Goal: Information Seeking & Learning: Learn about a topic

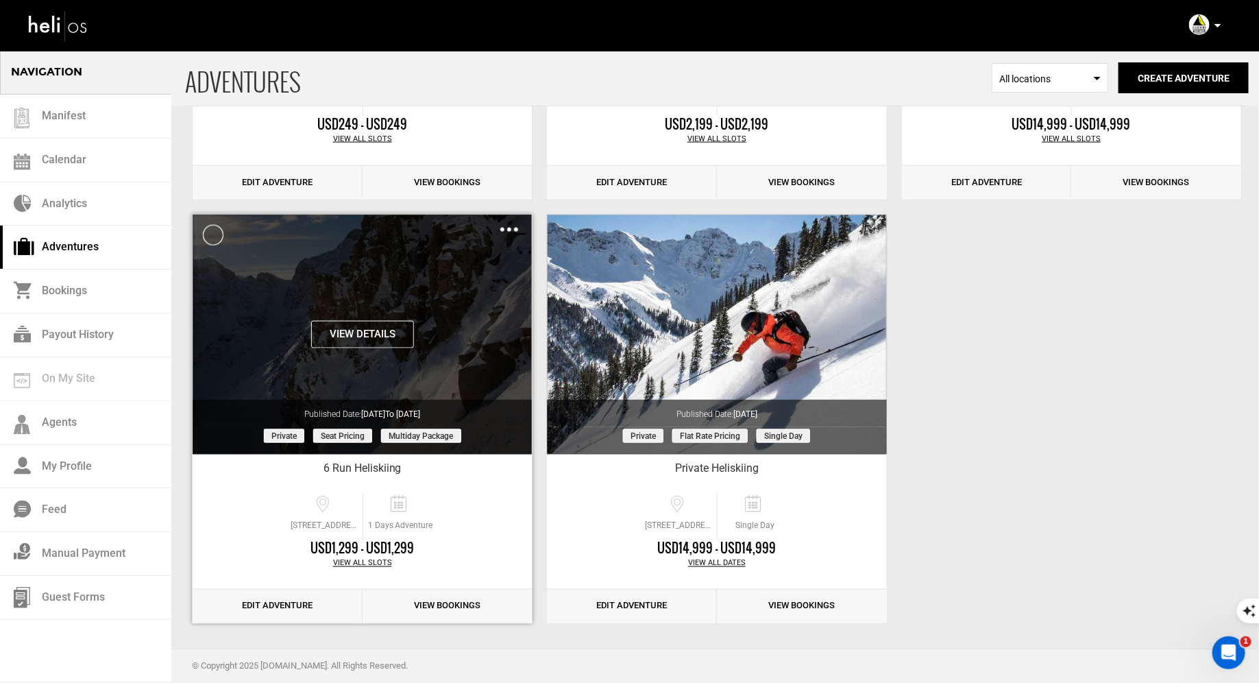
click at [511, 230] on div "Clone De-Activate Share Delete" at bounding box center [509, 229] width 18 height 16
click at [502, 228] on img at bounding box center [509, 230] width 18 height 4
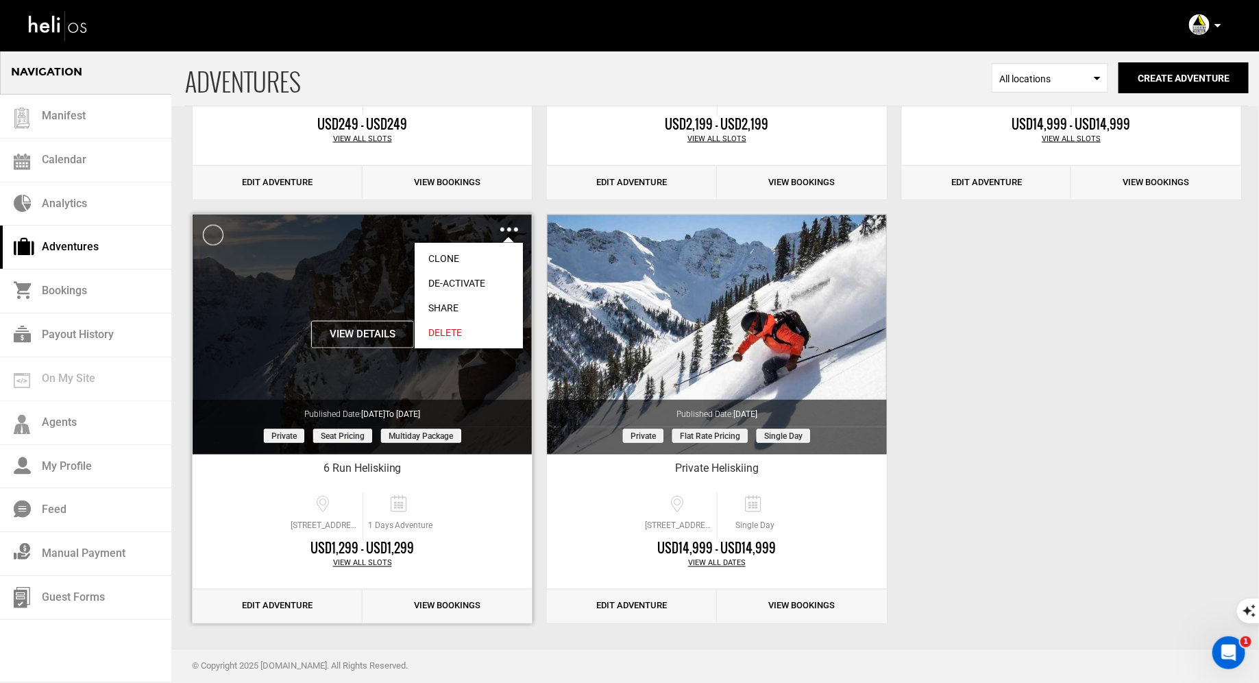
click at [446, 300] on link "Share" at bounding box center [469, 307] width 108 height 25
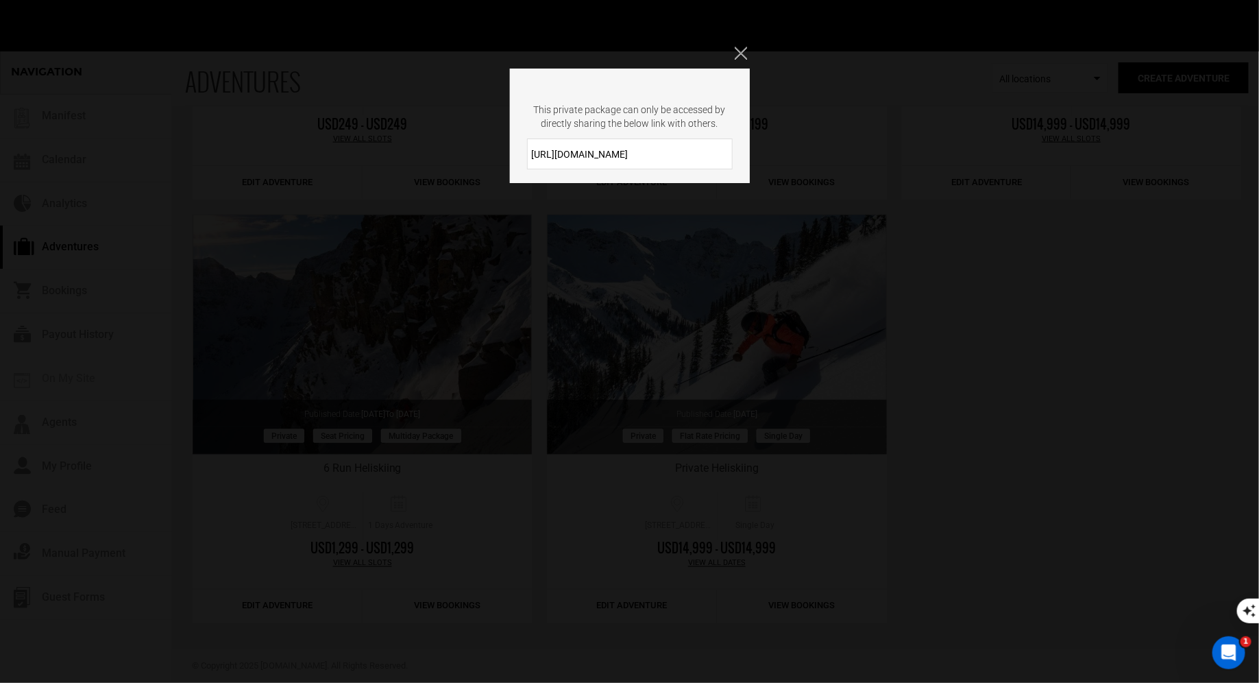
drag, startPoint x: 646, startPoint y: 156, endPoint x: 533, endPoint y: 154, distance: 113.1
click at [533, 154] on input "https://heli.life/pzQguP" at bounding box center [630, 153] width 206 height 31
click at [747, 48] on button "Close" at bounding box center [742, 54] width 15 height 14
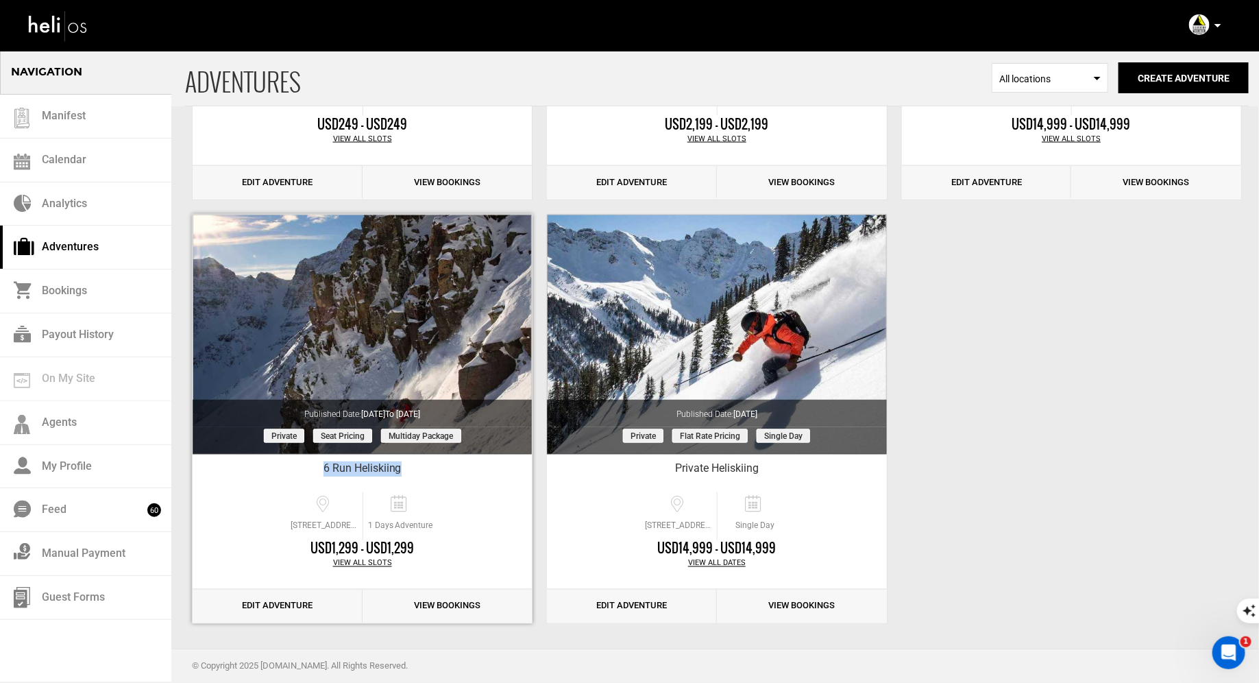
drag, startPoint x: 414, startPoint y: 470, endPoint x: 321, endPoint y: 469, distance: 93.2
click at [319, 469] on div "6 Run Heliskiing" at bounding box center [362, 471] width 339 height 21
copy div "6 Run Heliskiing"
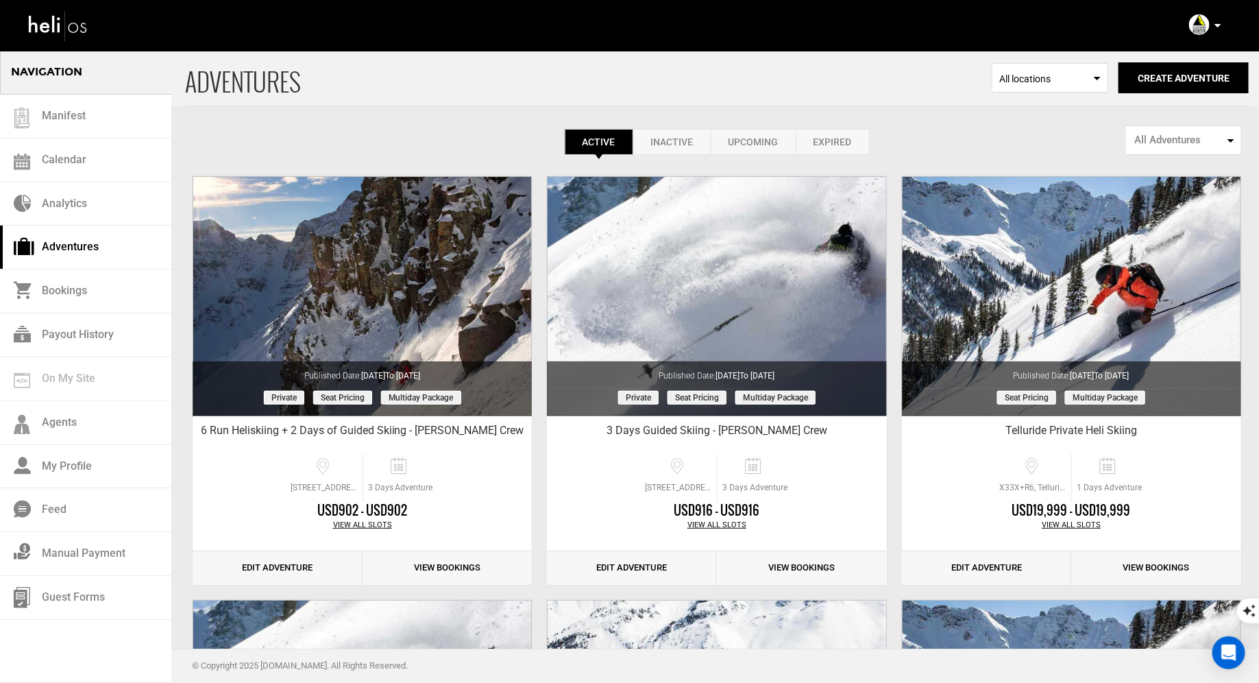
click at [1217, 27] on icon at bounding box center [1218, 25] width 7 height 3
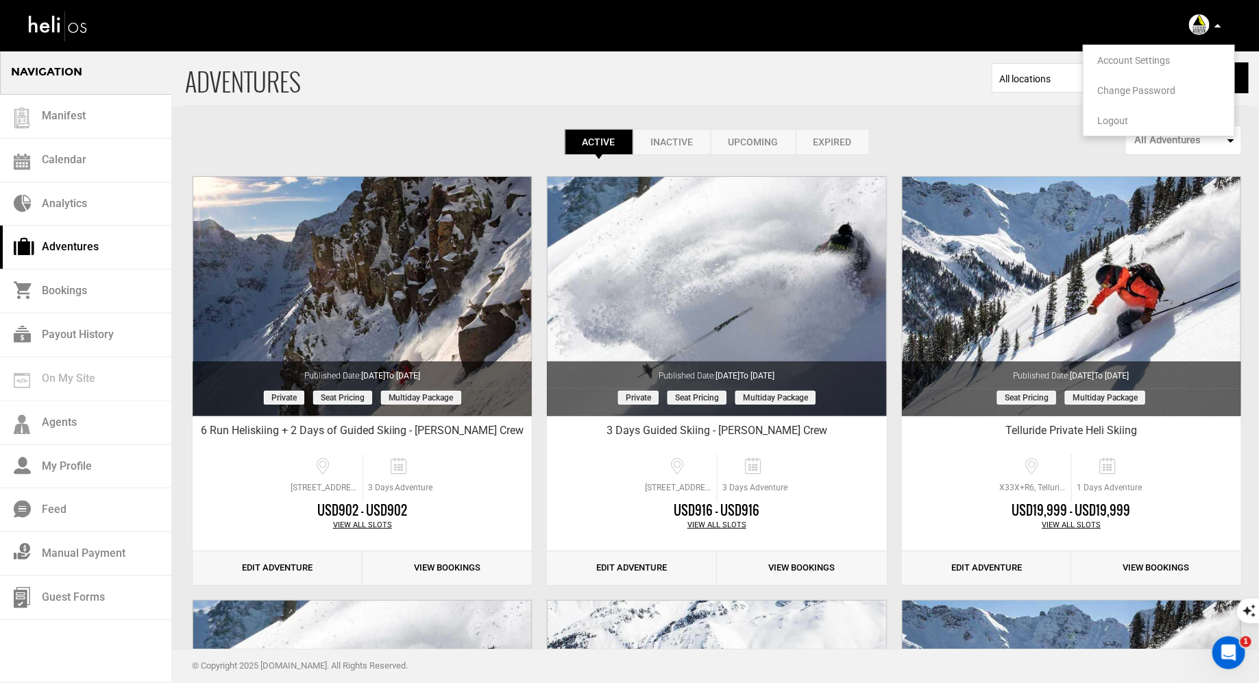
click at [1102, 120] on span "Logout" at bounding box center [1112, 120] width 31 height 11
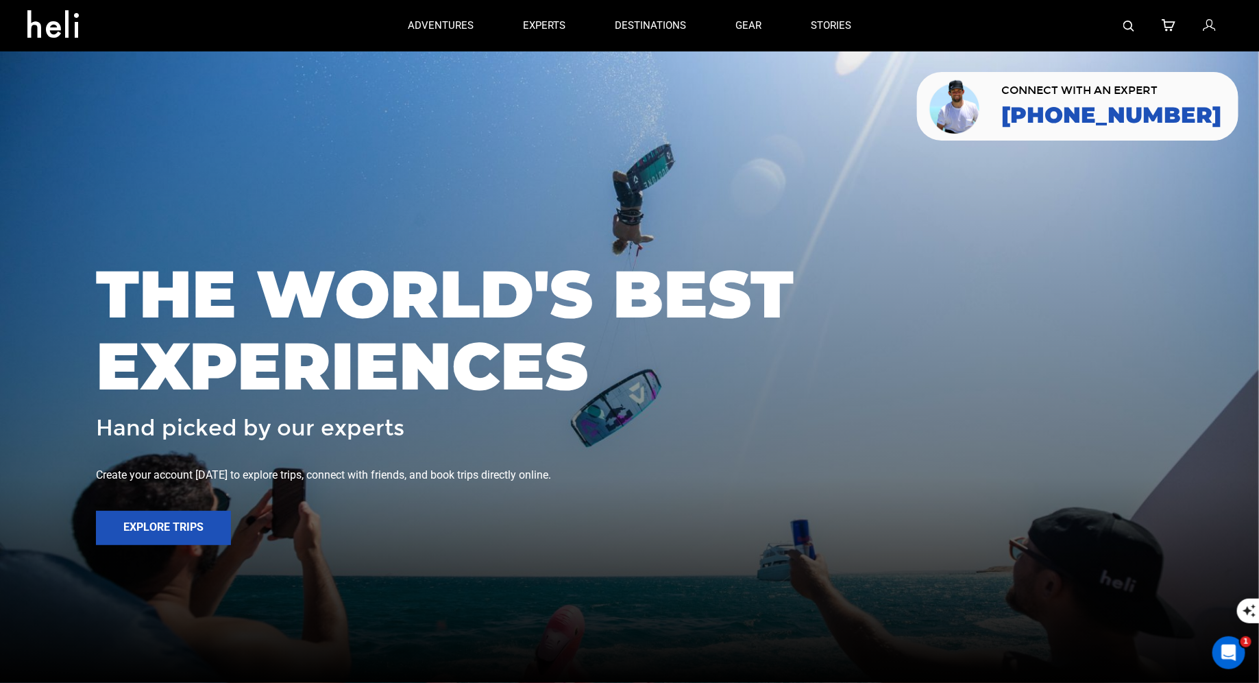
click at [1128, 26] on img at bounding box center [1129, 26] width 11 height 11
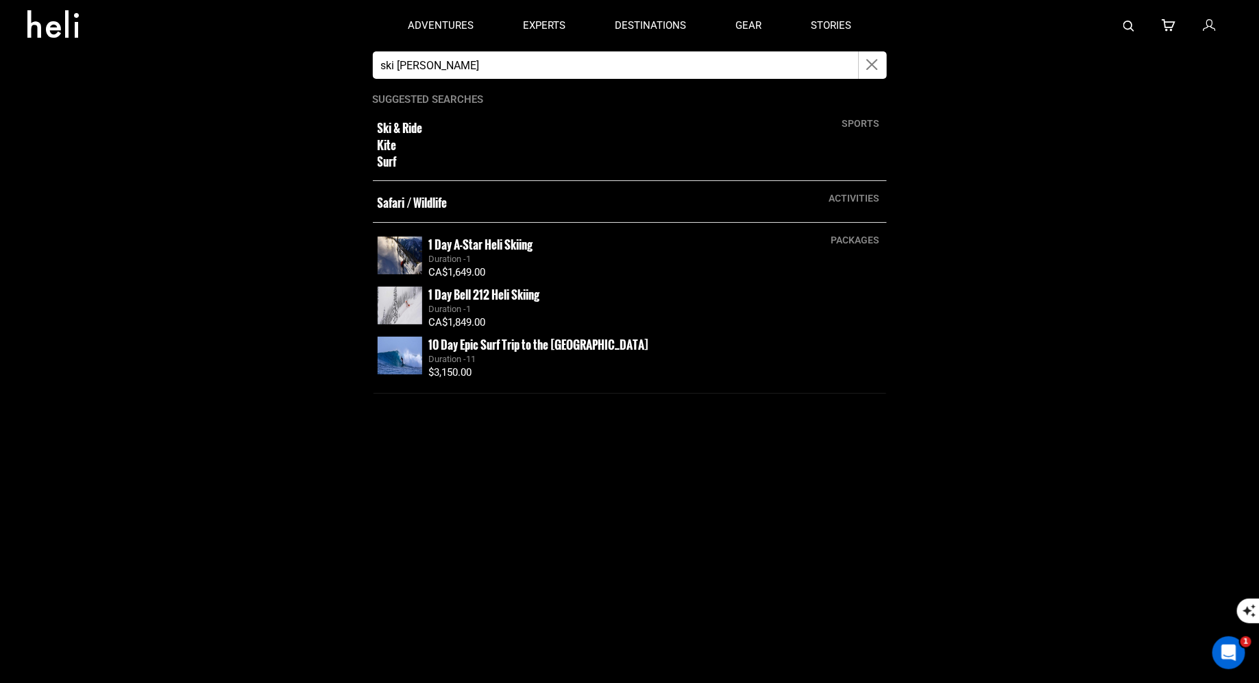
type input "ski [PERSON_NAME]"
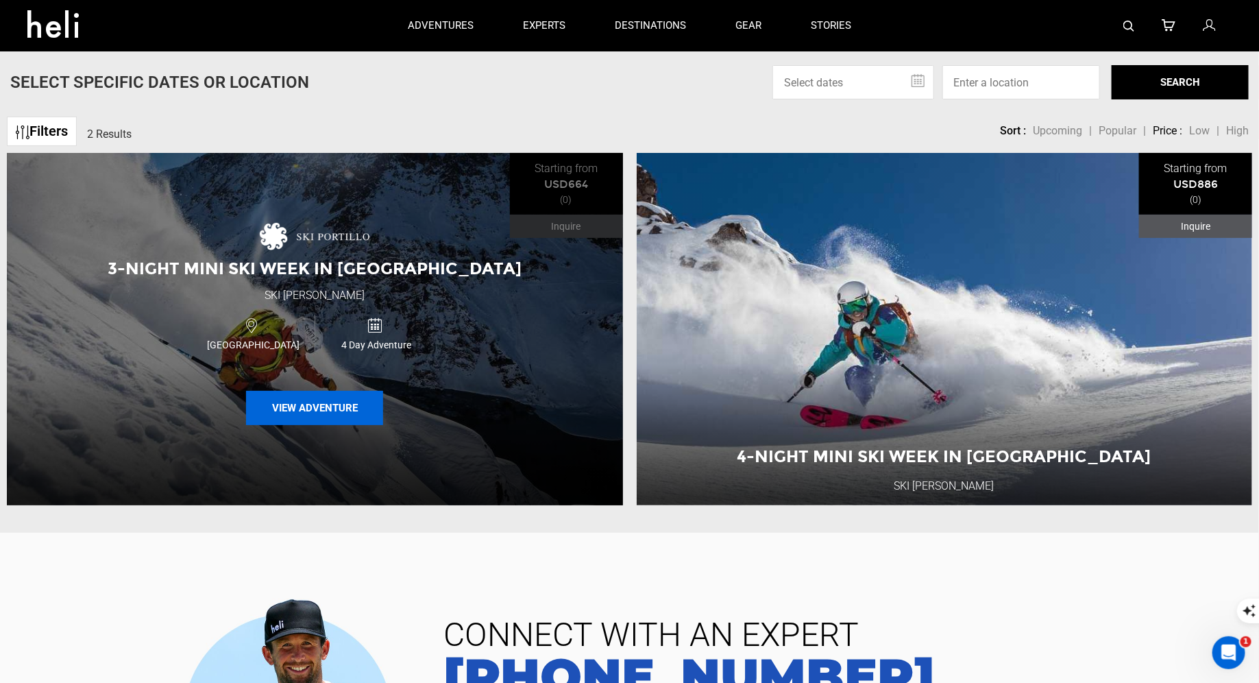
click at [330, 412] on button "View Adventure" at bounding box center [314, 408] width 137 height 34
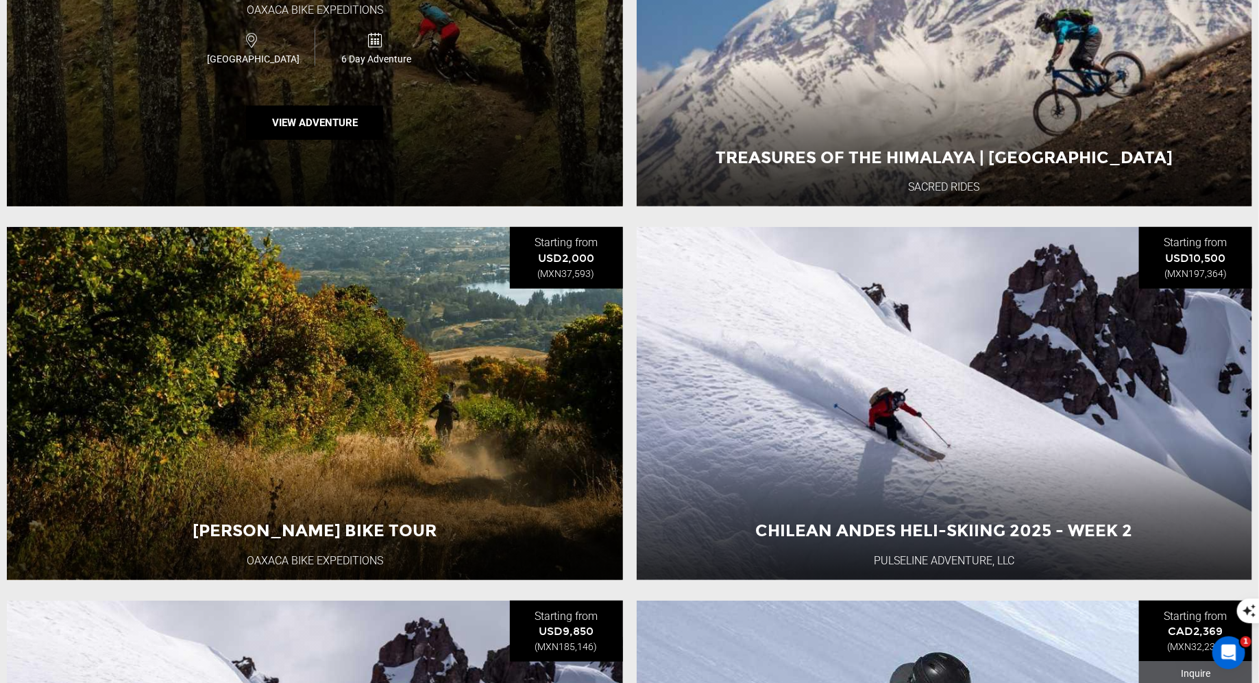
scroll to position [662, 0]
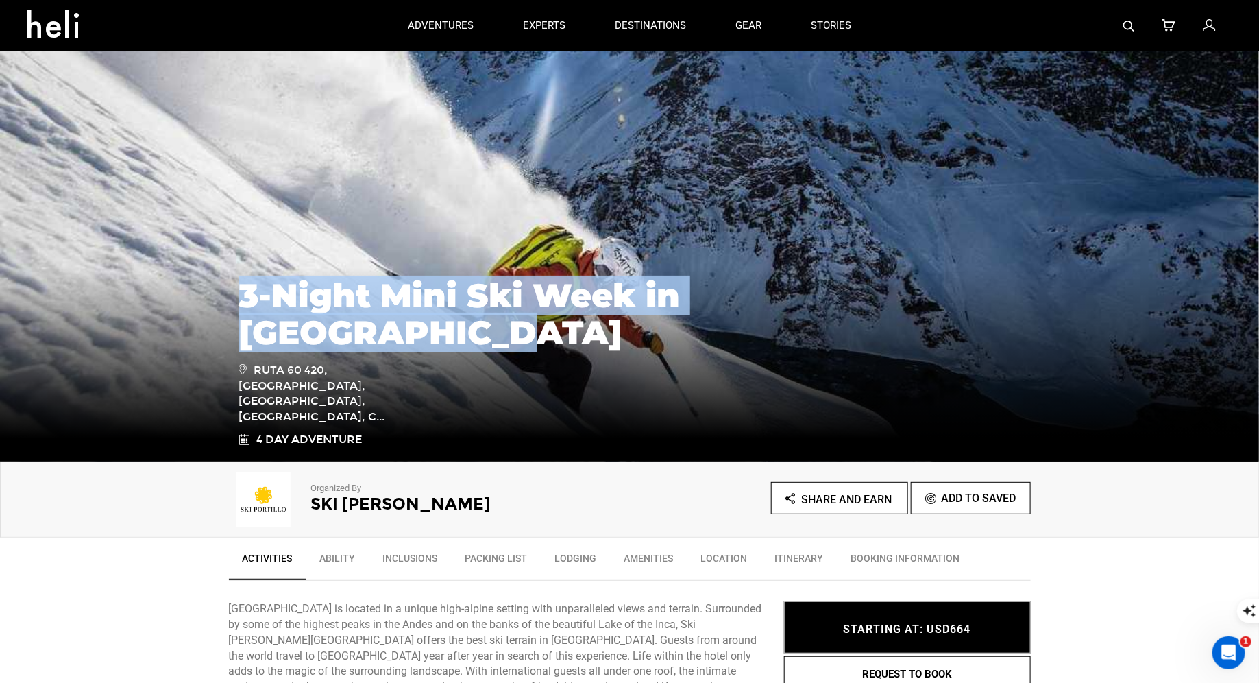
drag, startPoint x: 971, startPoint y: 363, endPoint x: 222, endPoint y: 351, distance: 749.4
click at [222, 351] on div "3-Night Mini Ski Week in [GEOGRAPHIC_DATA] Ruta 60 420, [GEOGRAPHIC_DATA], [GEO…" at bounding box center [629, 359] width 1259 height 206
copy h1 "3-Night Mini Ski Week in [GEOGRAPHIC_DATA]"
click at [1131, 23] on img at bounding box center [1129, 26] width 11 height 11
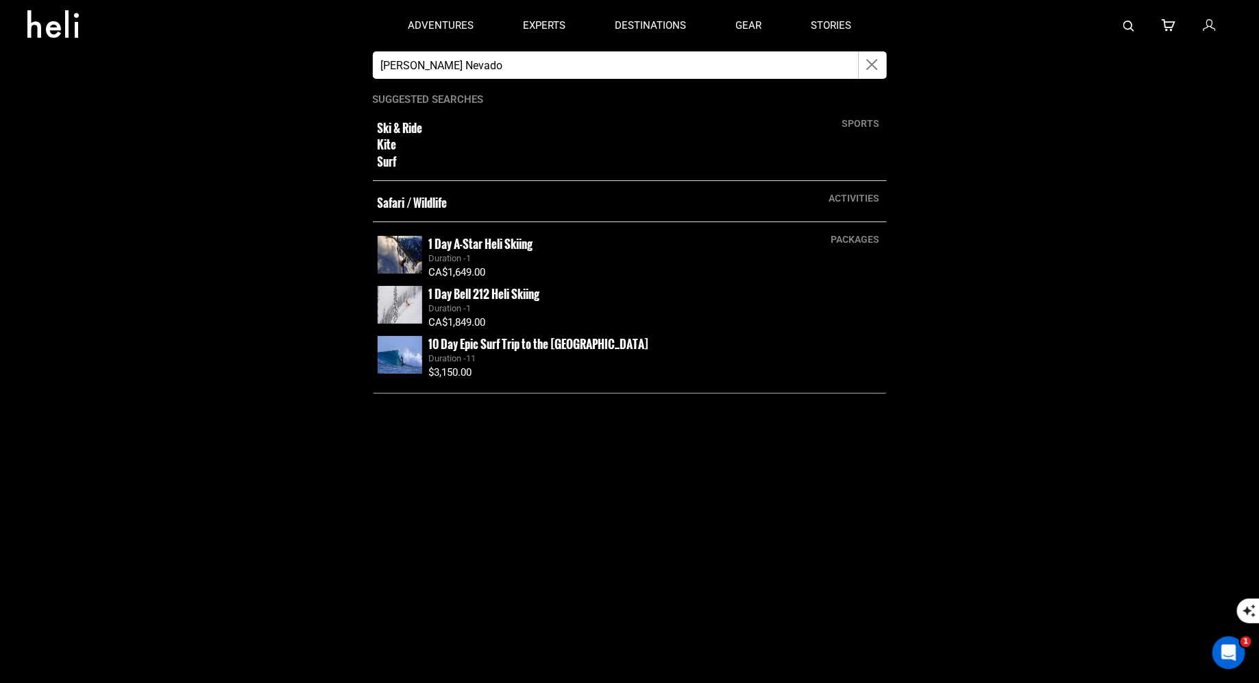
type input "[PERSON_NAME] Nevado"
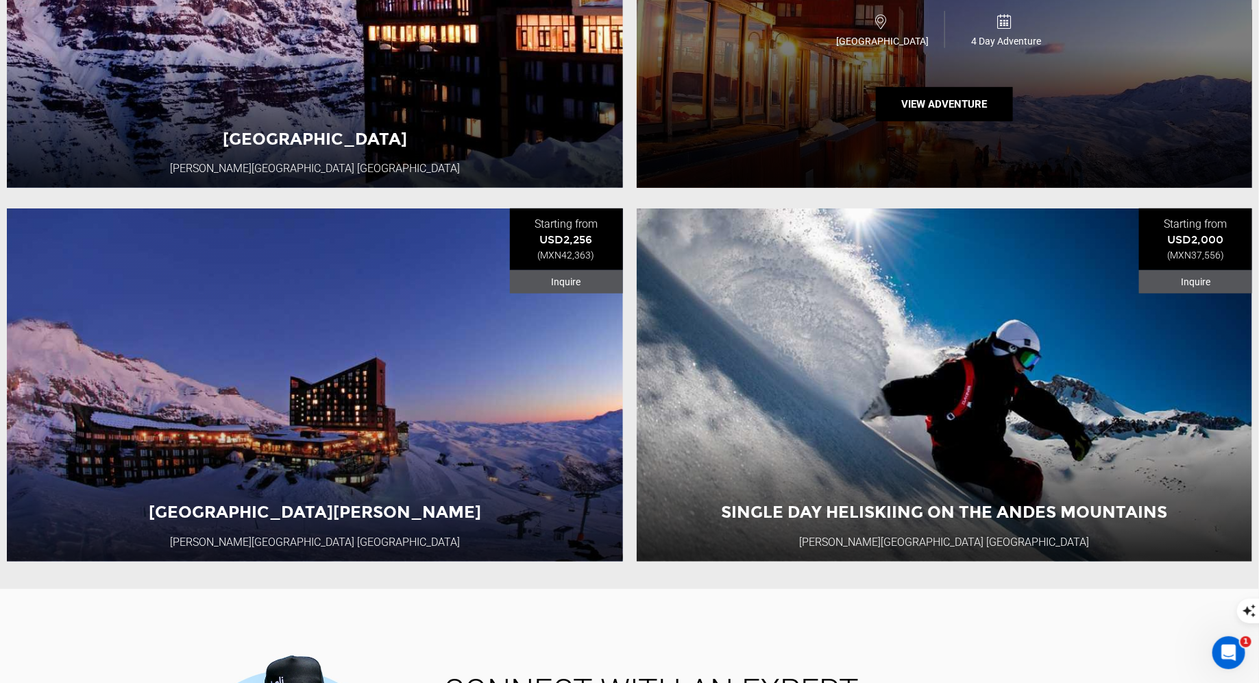
scroll to position [393, 0]
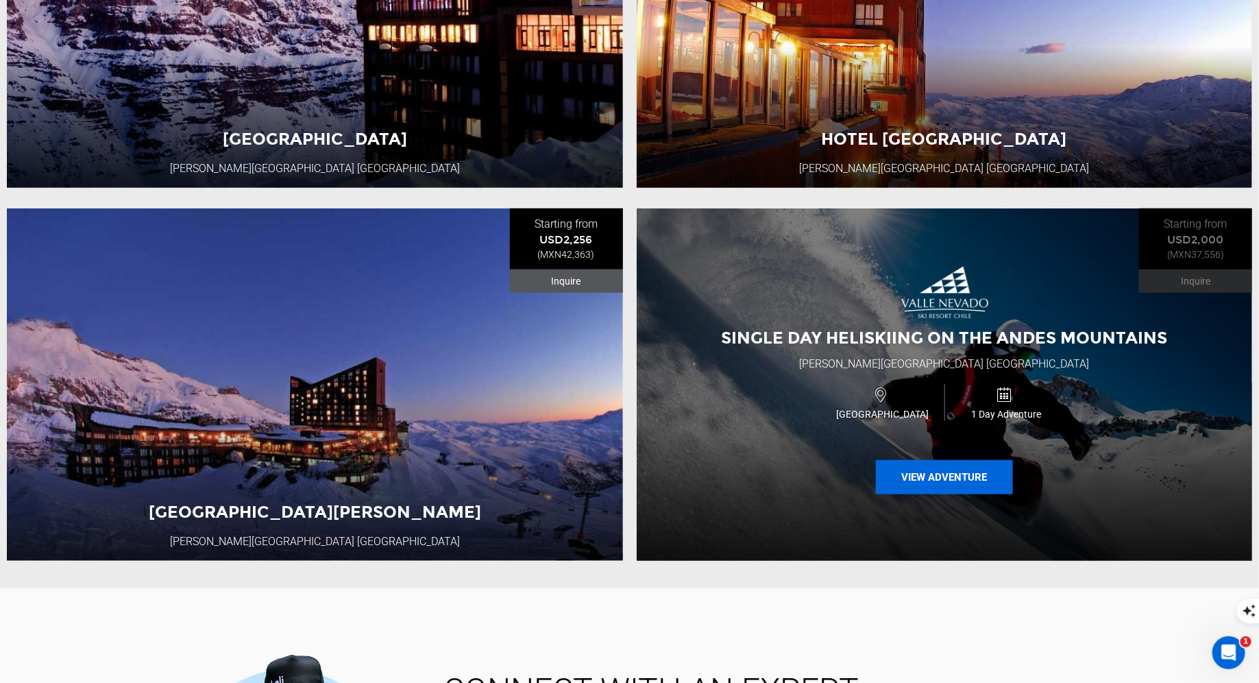
click at [932, 480] on button "View Adventure" at bounding box center [944, 477] width 137 height 34
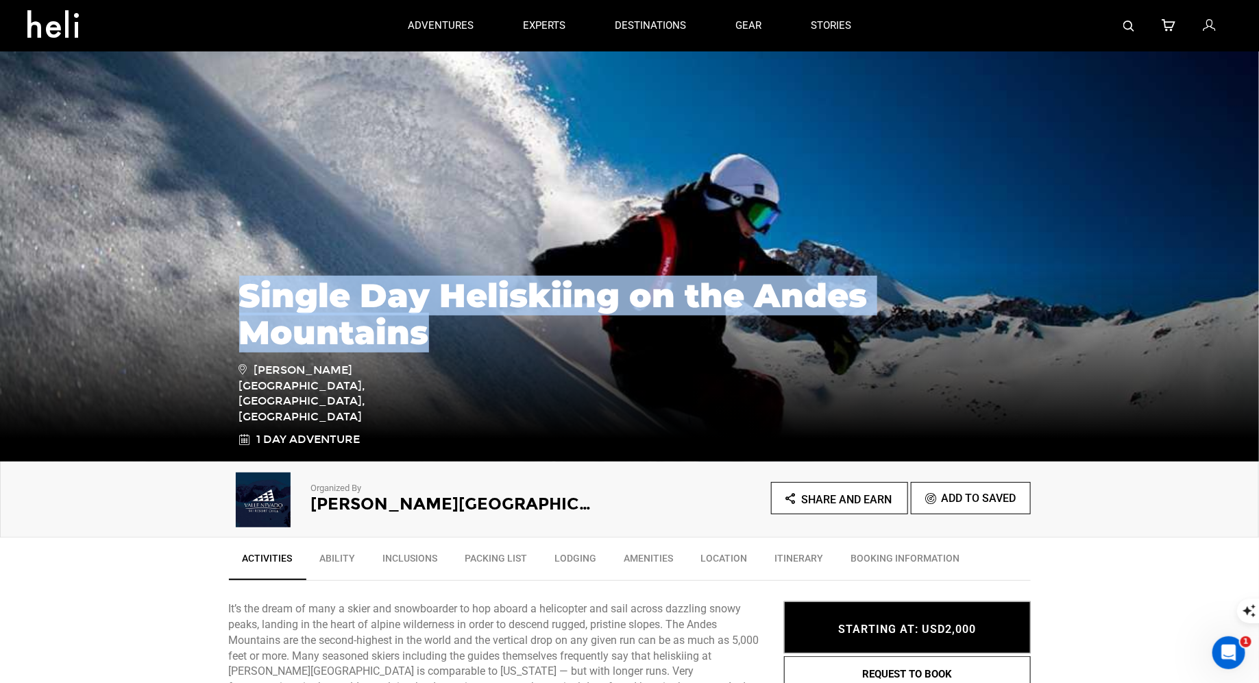
drag, startPoint x: 430, startPoint y: 369, endPoint x: 247, endPoint y: 321, distance: 188.6
click at [247, 321] on h1 "Single Day Heliskiing on the Andes Mountains" at bounding box center [629, 314] width 781 height 74
copy h1 "Single Day Heliskiing on the Andes Mountains"
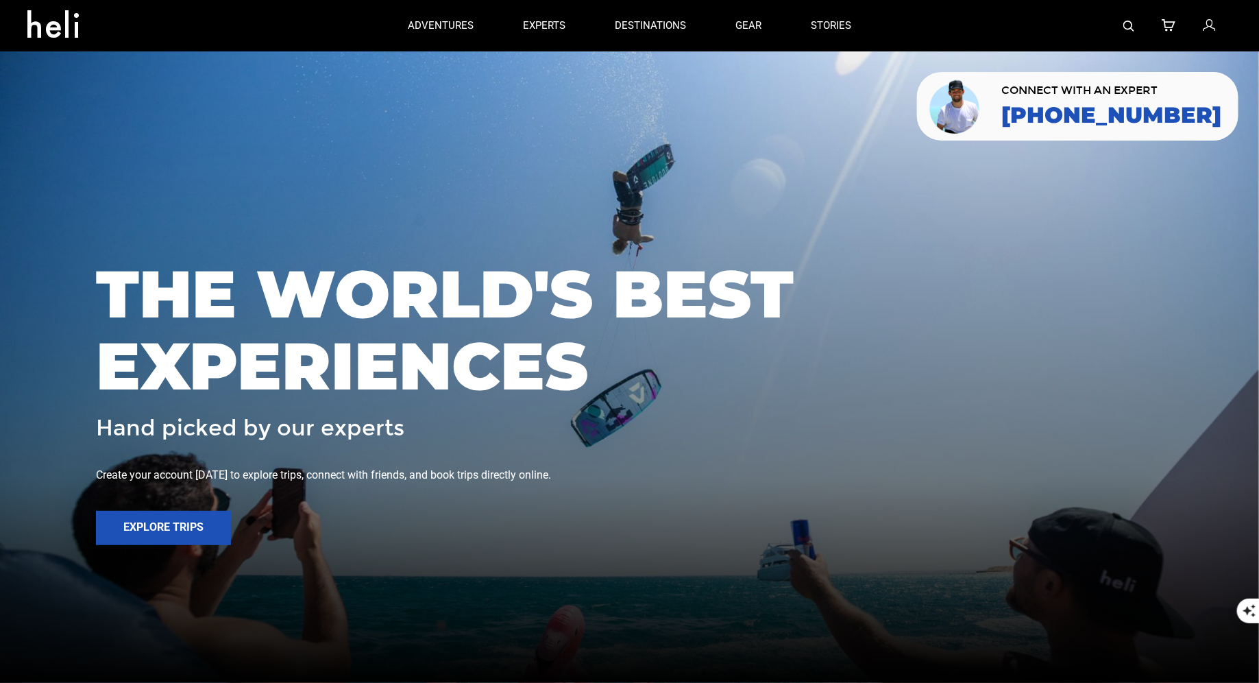
click at [1127, 29] on img at bounding box center [1129, 26] width 11 height 11
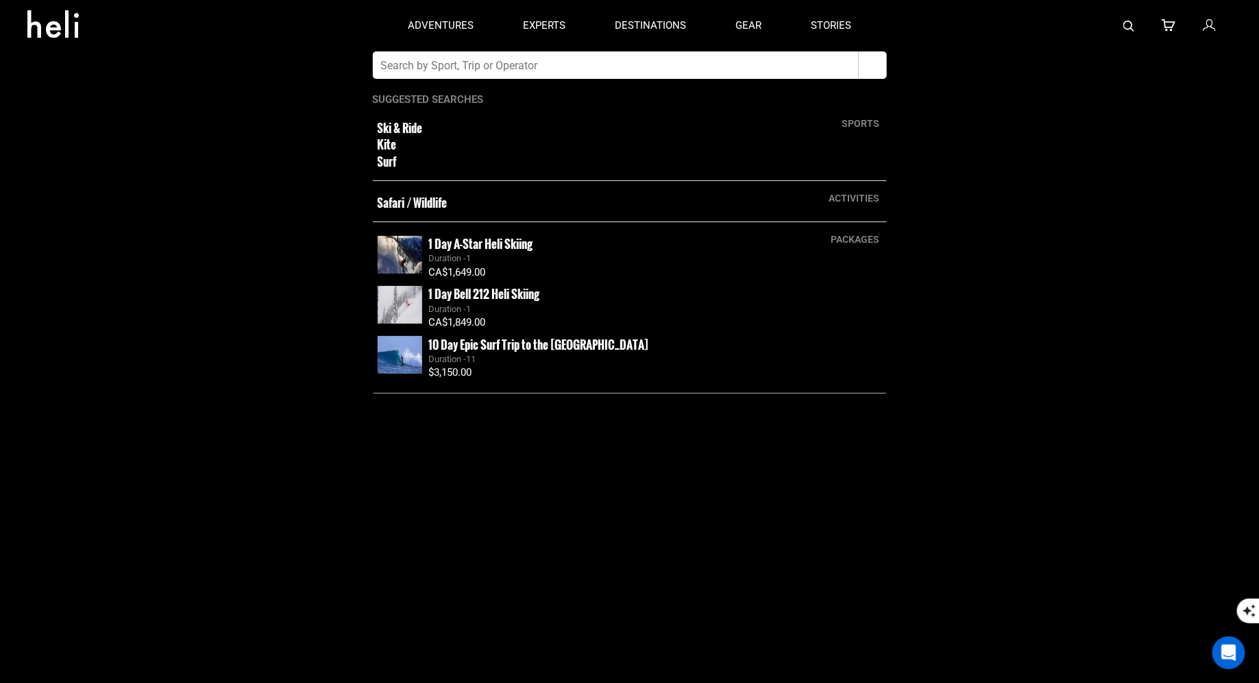
click at [816, 60] on input "text" at bounding box center [616, 64] width 486 height 27
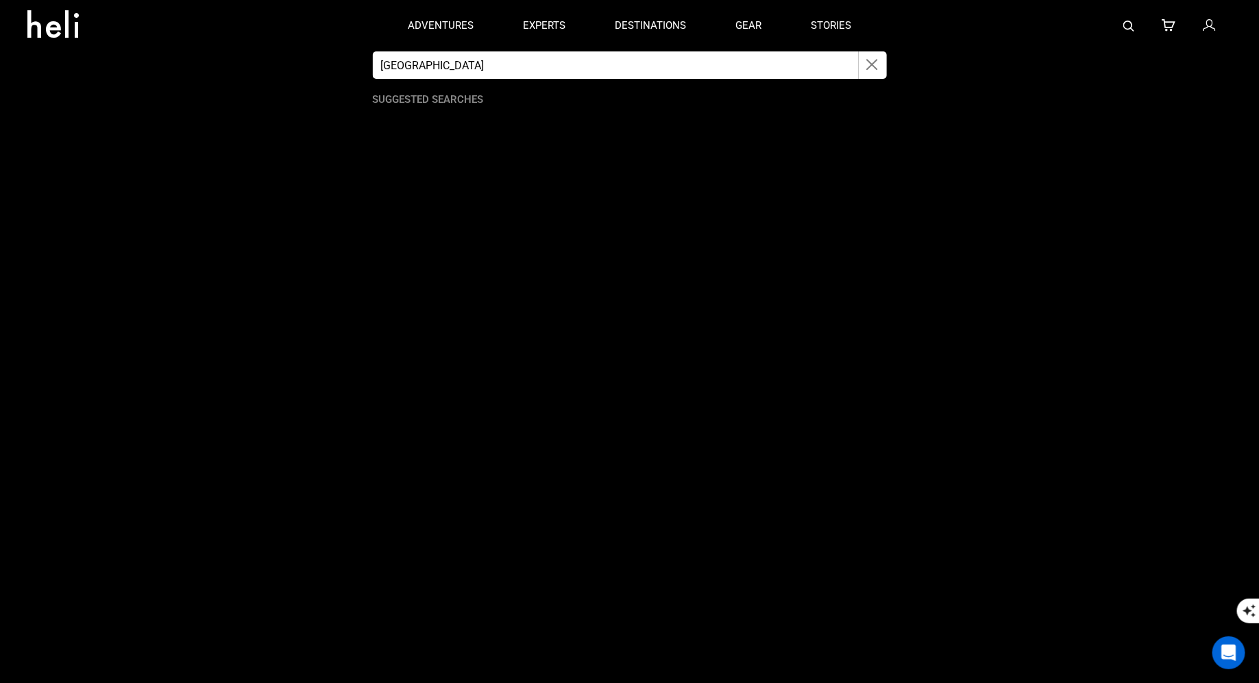
type input "villa cruz"
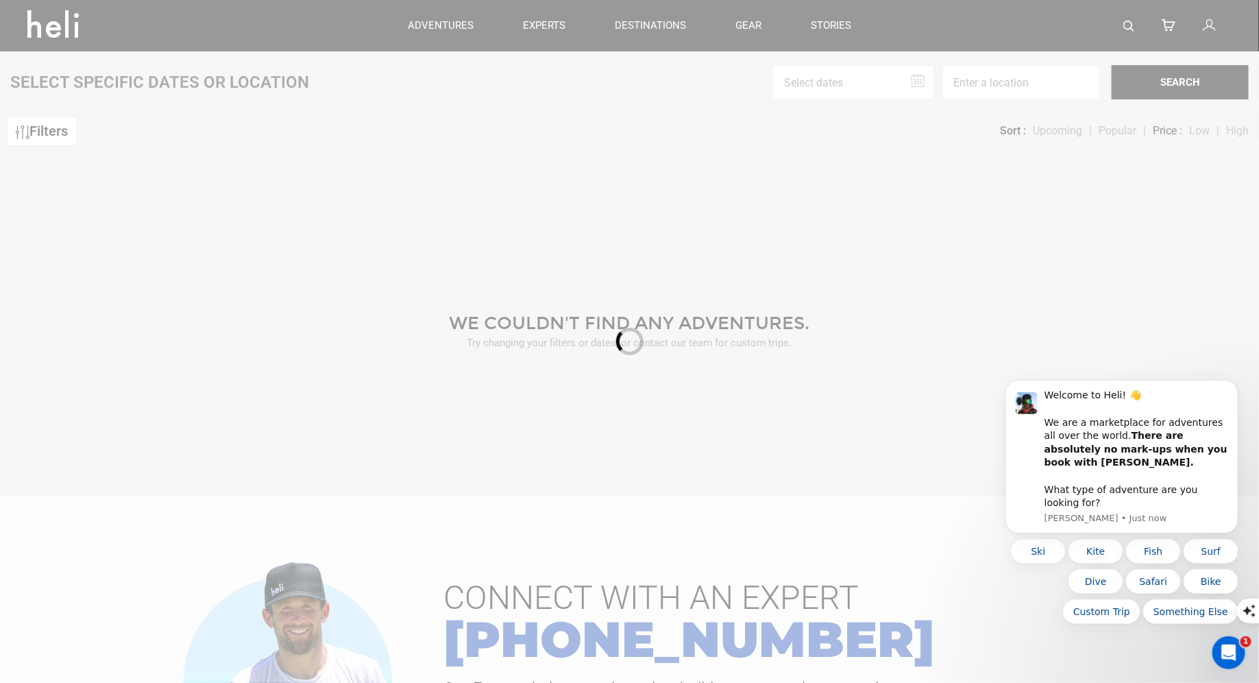
click at [1139, 27] on div at bounding box center [629, 341] width 1259 height 683
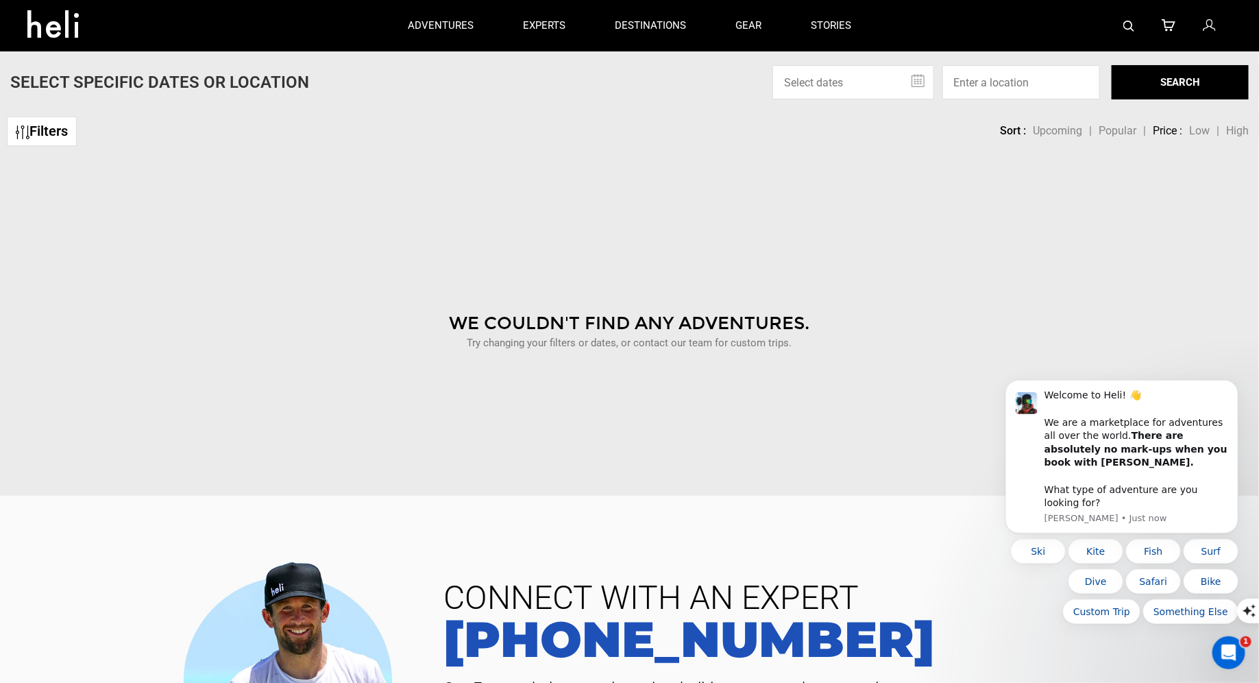
click at [1124, 29] on img at bounding box center [1129, 26] width 11 height 11
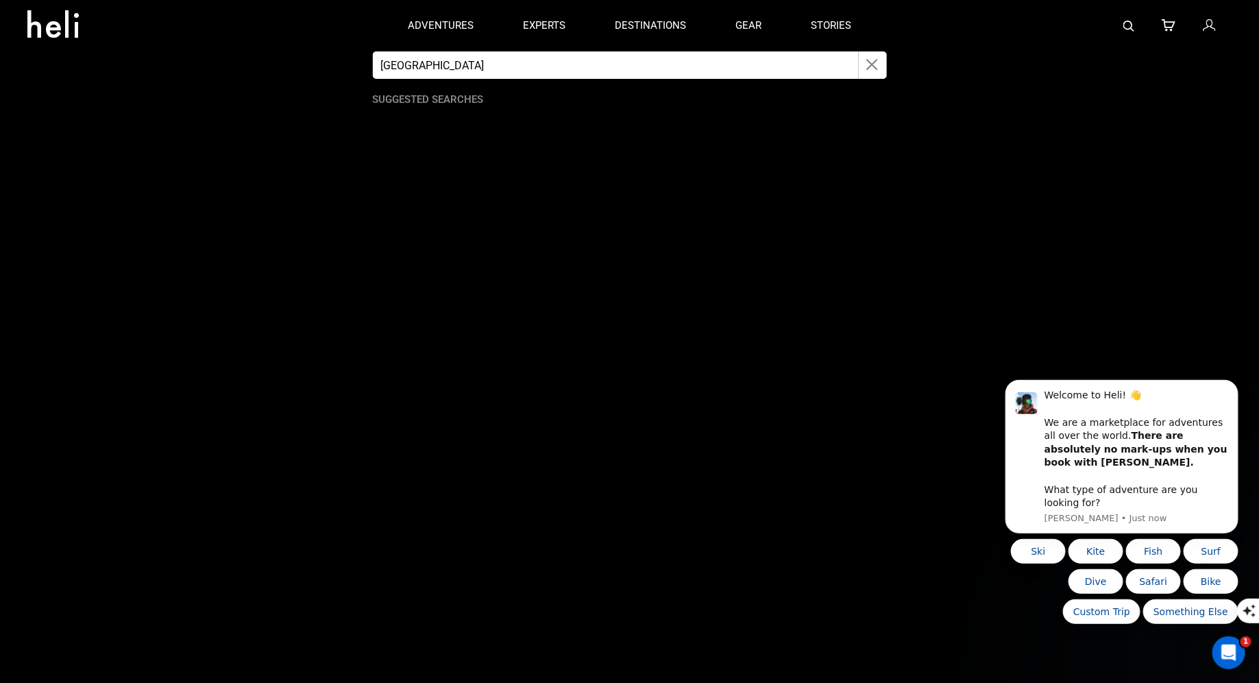
click at [653, 66] on input "villa cruz" at bounding box center [616, 64] width 486 height 27
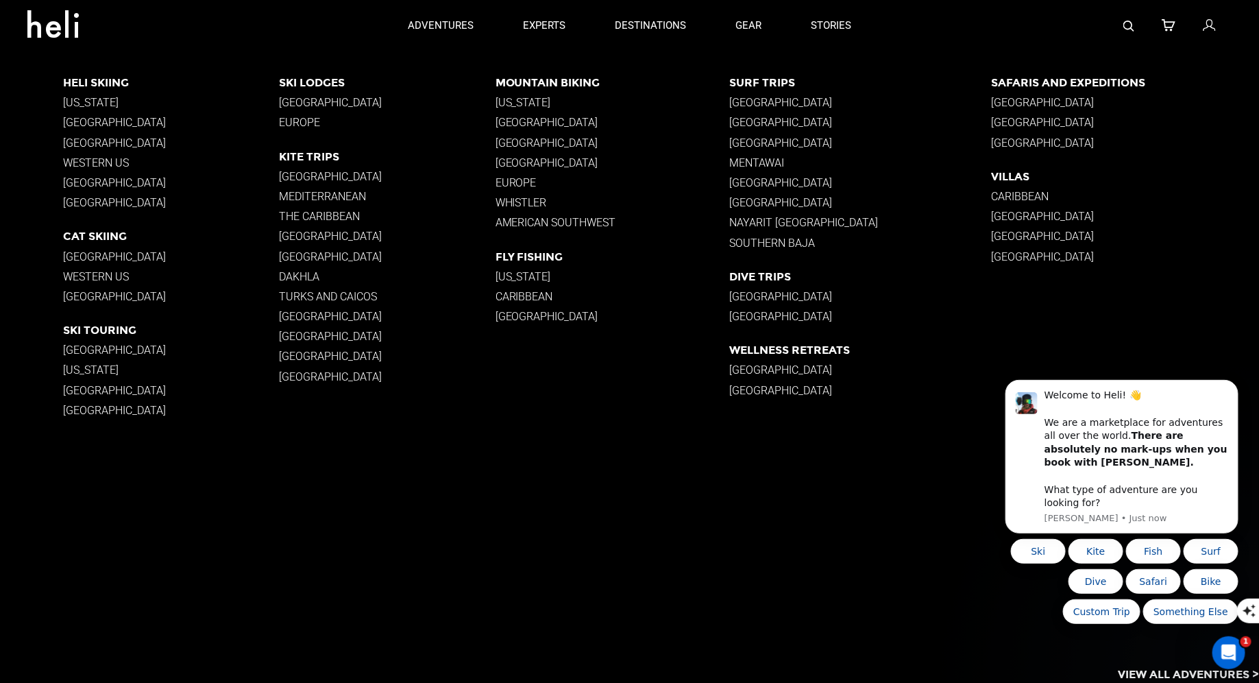
click at [780, 239] on p "Southern Baja" at bounding box center [860, 243] width 262 height 13
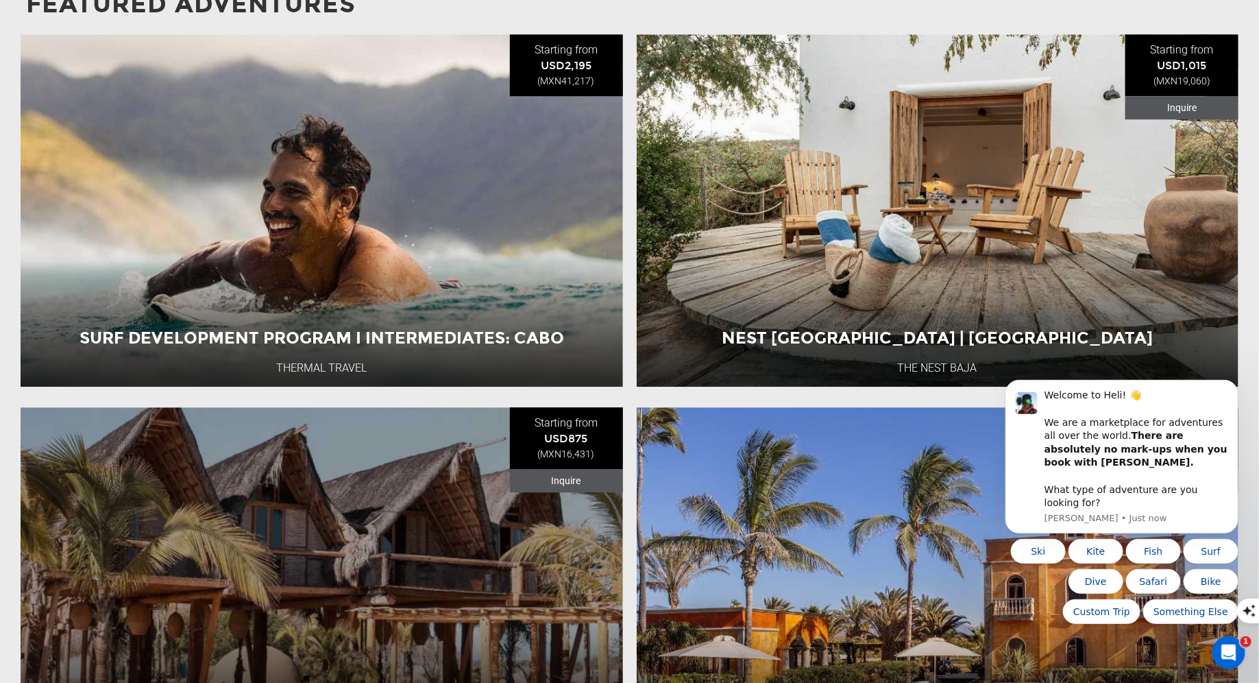
scroll to position [2022, 0]
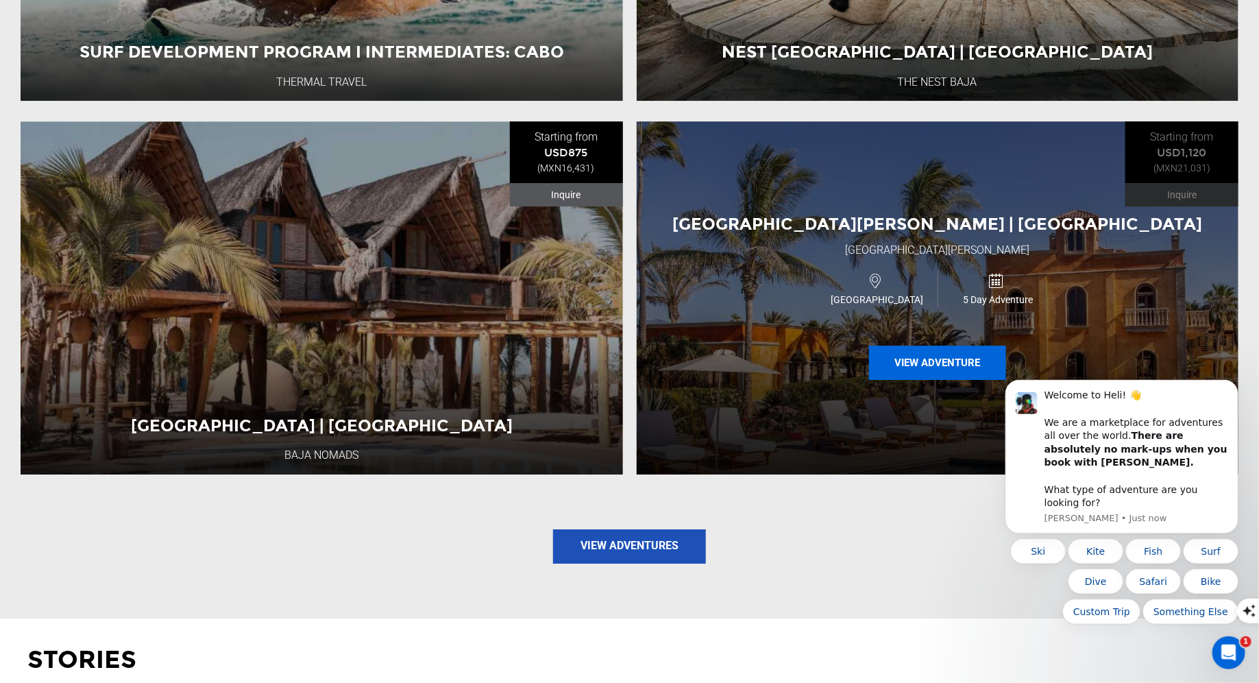
click at [894, 345] on button "View Adventure" at bounding box center [937, 362] width 137 height 34
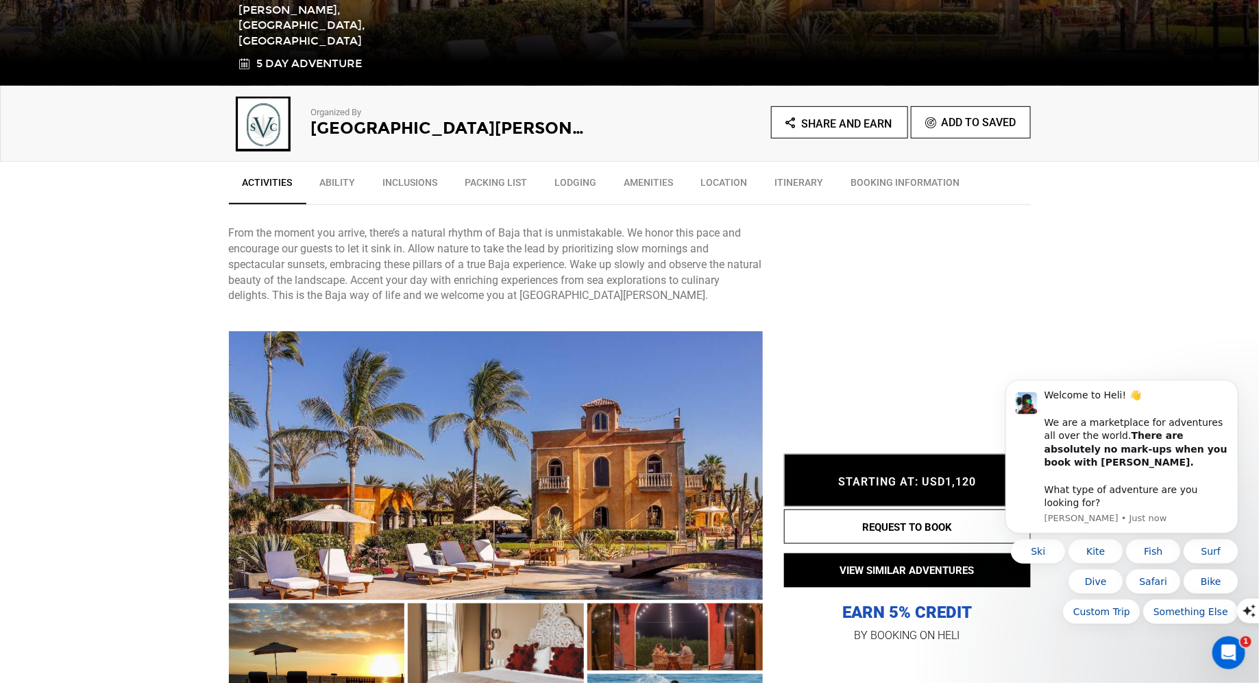
scroll to position [377, 0]
